Goal: Task Accomplishment & Management: Complete application form

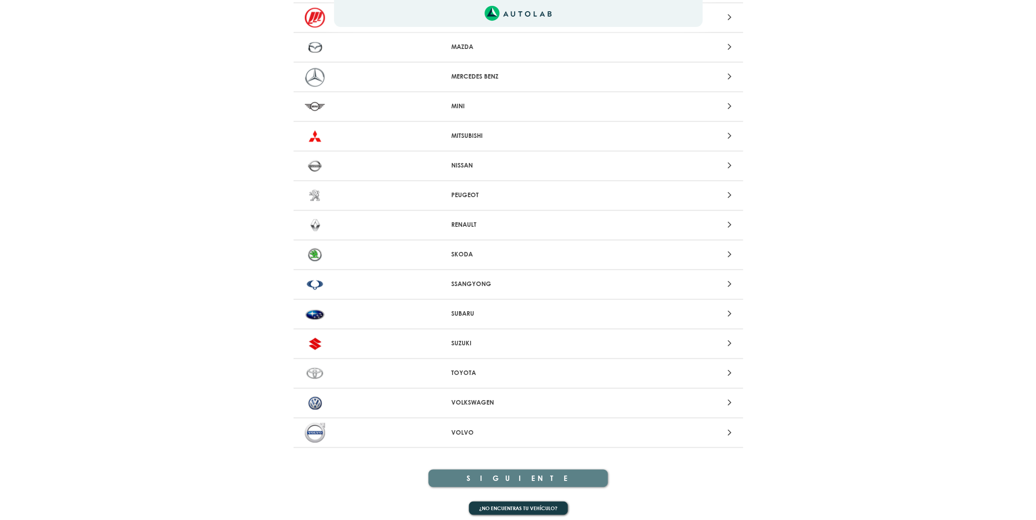
scroll to position [731, 0]
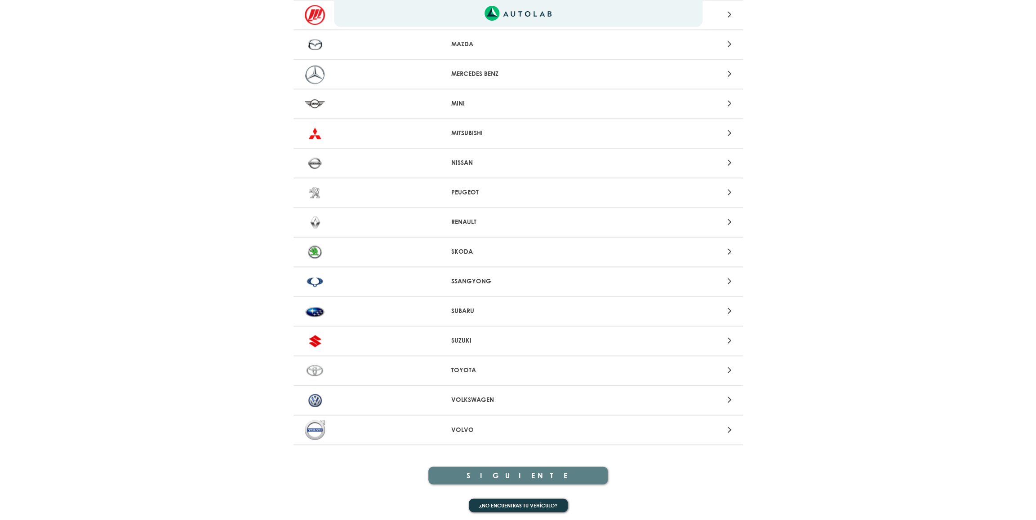
click at [719, 395] on div at bounding box center [664, 400] width 147 height 12
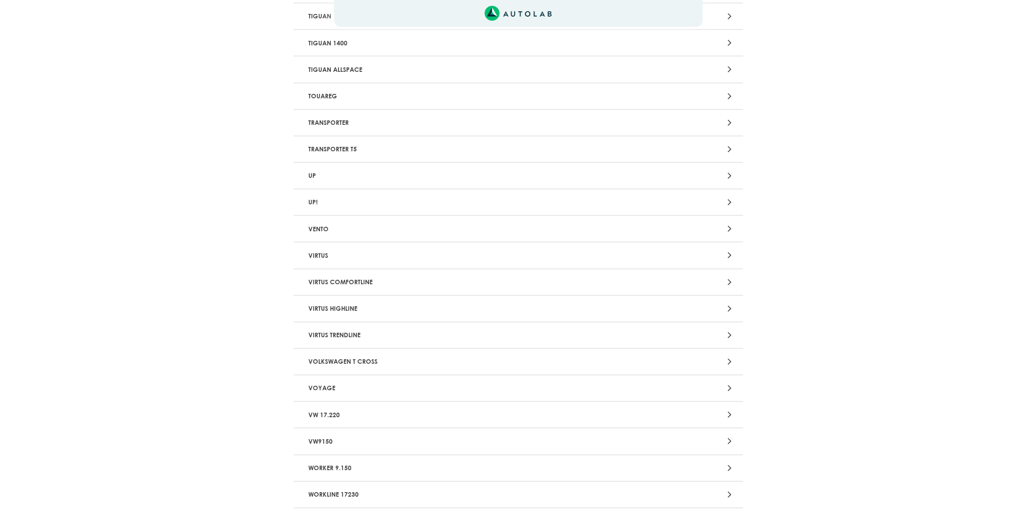
scroll to position [1596, 0]
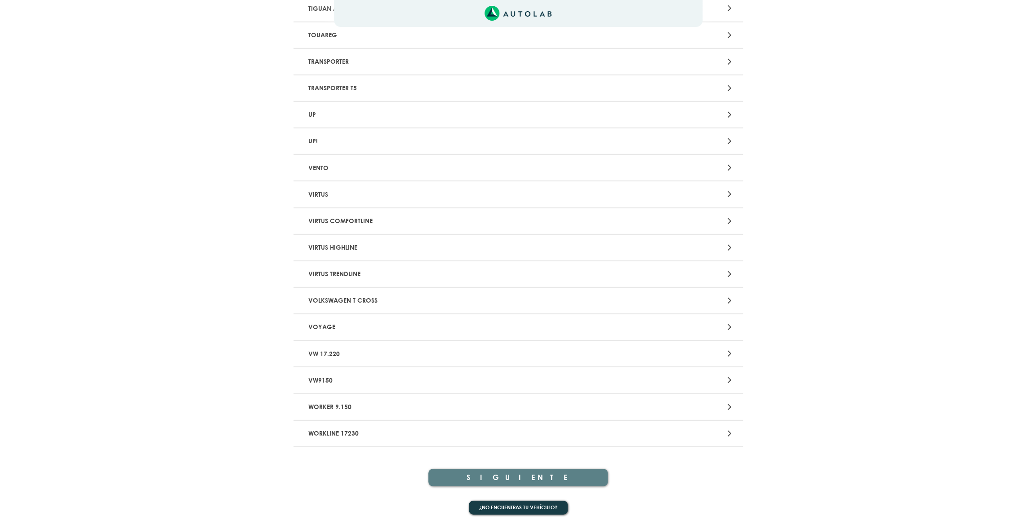
click at [330, 321] on p "VOYAGE" at bounding box center [445, 327] width 280 height 17
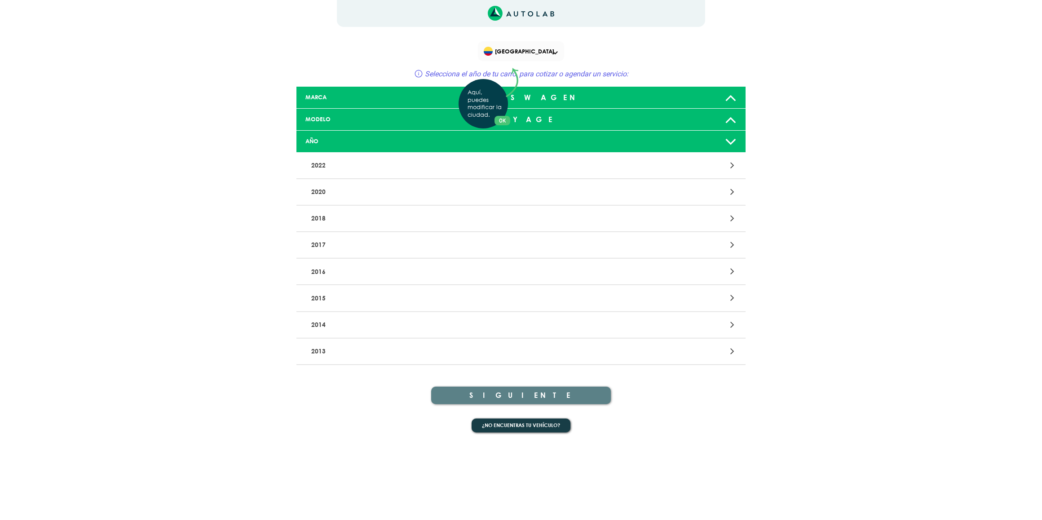
click at [702, 196] on div "Aquí, puedes modificar la ciudad. OK .aex,.bex{fill:none!important;stroke:#50c4…" at bounding box center [521, 260] width 1042 height 520
click at [731, 192] on icon at bounding box center [733, 192] width 4 height 12
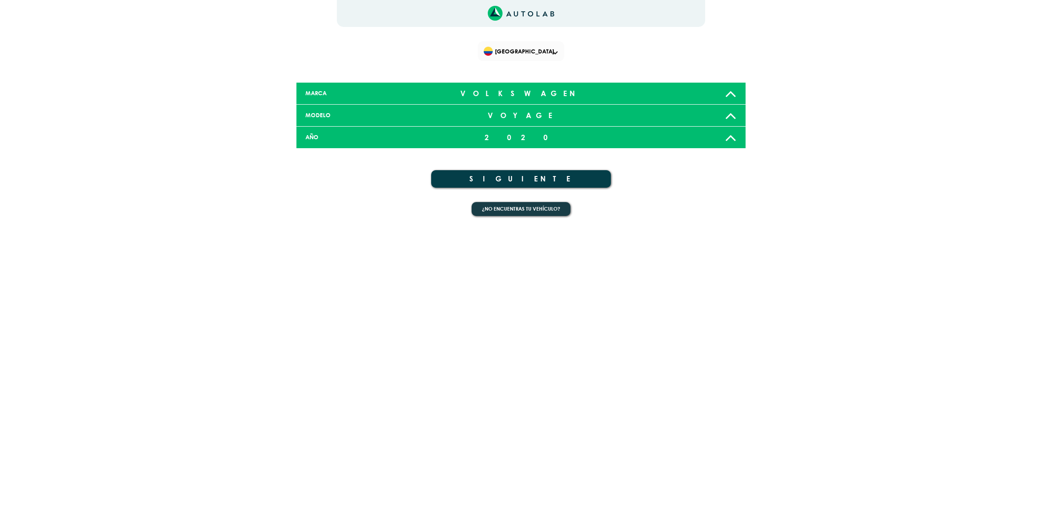
click at [518, 178] on button "SIGUIENTE" at bounding box center [521, 179] width 180 height 18
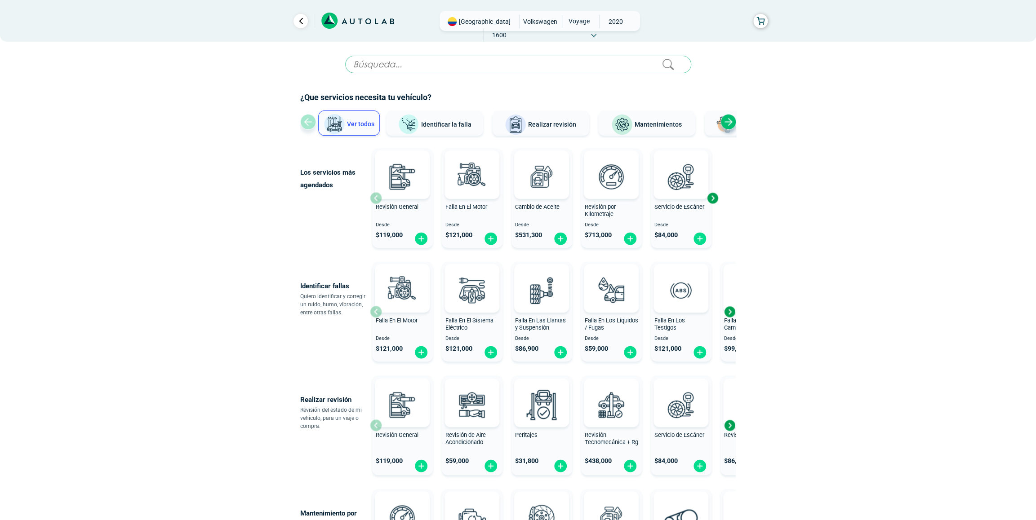
click at [643, 123] on span "Mantenimientos" at bounding box center [657, 124] width 47 height 7
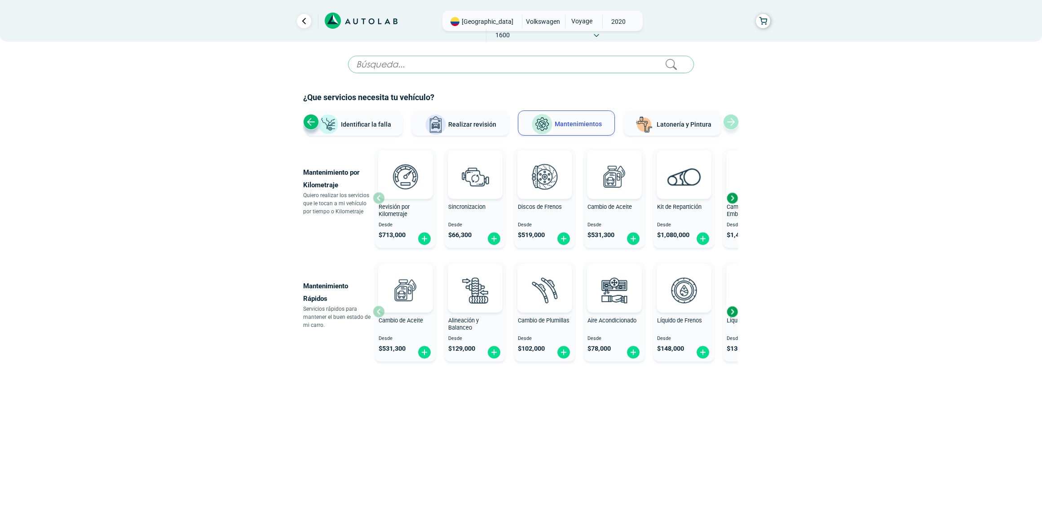
click at [735, 124] on div "Ver todos Identificar la falla Realizar revisión Mantenimientos Latonería y Pin…" at bounding box center [521, 124] width 436 height 27
drag, startPoint x: 532, startPoint y: 21, endPoint x: 497, endPoint y: 18, distance: 35.1
click at [522, 18] on div "VOLKSWAGEN" at bounding box center [541, 21] width 38 height 13
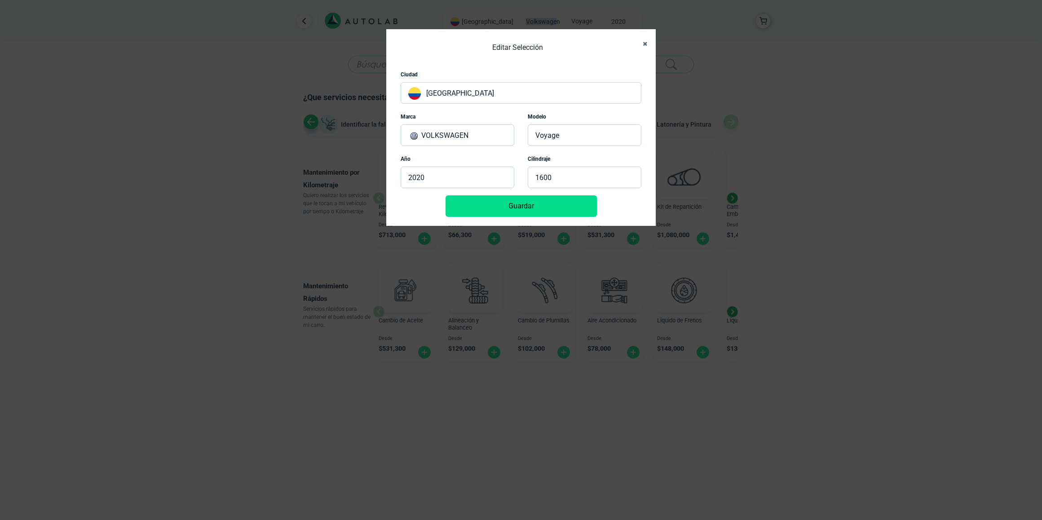
click at [645, 44] on icon "Close" at bounding box center [645, 44] width 4 height 6
